Goal: Task Accomplishment & Management: Use online tool/utility

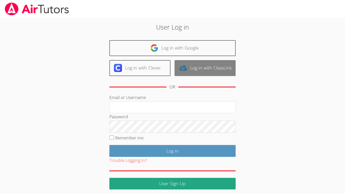
click at [184, 65] on img at bounding box center [183, 68] width 8 height 8
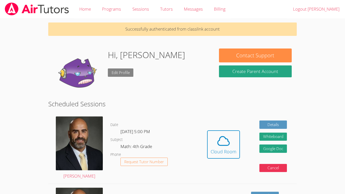
click at [119, 75] on link "Edit Profile" at bounding box center [121, 72] width 26 height 8
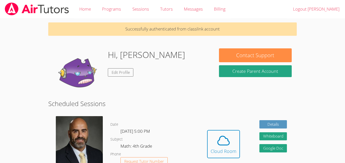
click at [111, 96] on div "Hi, Joshua Edit Profile" at bounding box center [146, 74] width 77 height 51
click at [124, 68] on link "Edit Profile" at bounding box center [121, 72] width 26 height 8
click at [214, 139] on span at bounding box center [224, 141] width 26 height 14
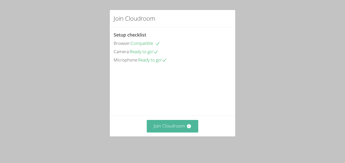
click at [188, 127] on button "Join Cloudroom" at bounding box center [173, 126] width 52 height 12
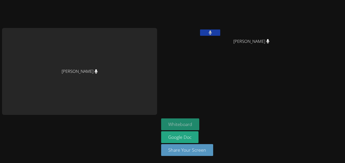
click at [178, 122] on button "Whiteboard" at bounding box center [180, 125] width 38 height 12
